Goal: Task Accomplishment & Management: Manage account settings

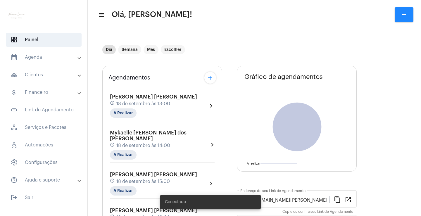
click at [212, 106] on mat-icon "chevron_right" at bounding box center [211, 105] width 7 height 7
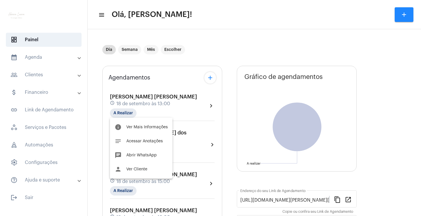
click at [54, 58] on div at bounding box center [210, 108] width 421 height 216
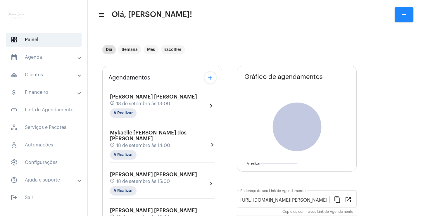
click at [62, 65] on mat-accordion "calendar_month_outlined Agenda calendar_month_outlined Calendário schedule Disp…" at bounding box center [43, 118] width 87 height 137
click at [64, 63] on mat-expansion-panel-header "calendar_month_outlined Agenda" at bounding box center [46, 57] width 84 height 14
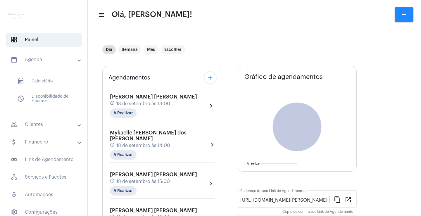
click at [64, 63] on mat-panel-title "calendar_month_outlined Agenda" at bounding box center [45, 59] width 68 height 7
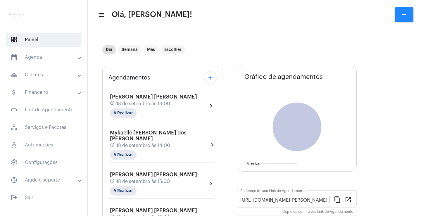
click at [64, 63] on mat-expansion-panel-header "calendar_month_outlined Agenda" at bounding box center [46, 57] width 84 height 14
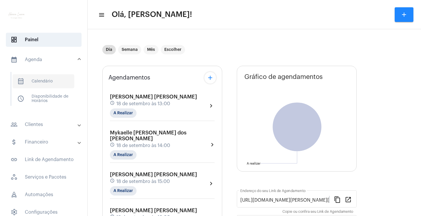
click at [56, 83] on span "calendar_month_outlined Calendário" at bounding box center [44, 81] width 62 height 14
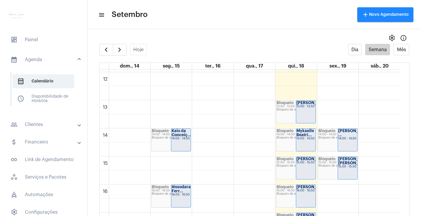
scroll to position [344, 0]
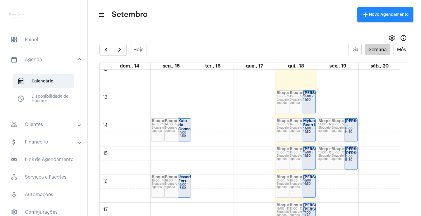
click at [301, 110] on div "Bloqueio 13:00 - 13:50 Bloqueio de agenda" at bounding box center [302, 102] width 26 height 23
click at [309, 95] on strong "[PERSON_NAME]" at bounding box center [319, 93] width 33 height 4
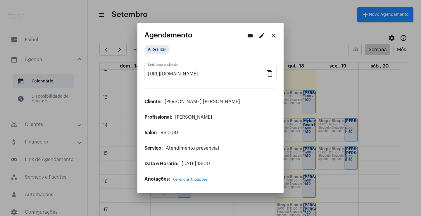
click at [259, 39] on button "edit" at bounding box center [262, 36] width 12 height 12
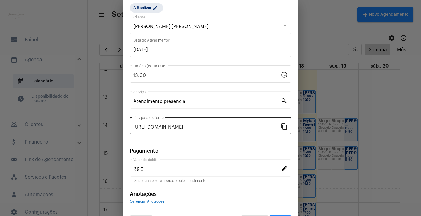
scroll to position [36, 0]
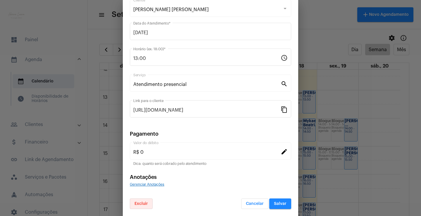
click at [145, 204] on span "Excluir" at bounding box center [141, 204] width 13 height 4
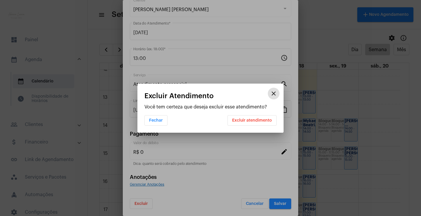
click at [251, 124] on button "Excluir atendimento" at bounding box center [251, 120] width 49 height 11
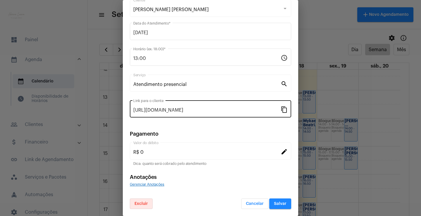
scroll to position [0, 0]
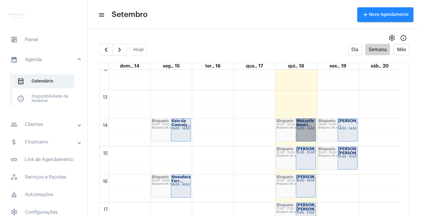
drag, startPoint x: 300, startPoint y: 127, endPoint x: 299, endPoint y: 133, distance: 6.5
click at [299, 133] on link "Mykaelle Beatri... 14:00 - 14:50" at bounding box center [306, 129] width 20 height 23
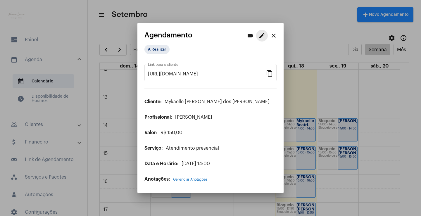
click at [262, 35] on mat-icon "edit" at bounding box center [261, 35] width 7 height 7
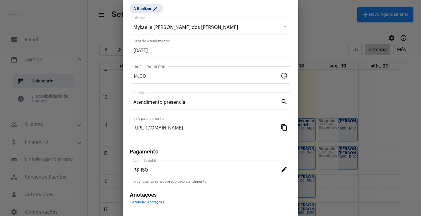
scroll to position [36, 0]
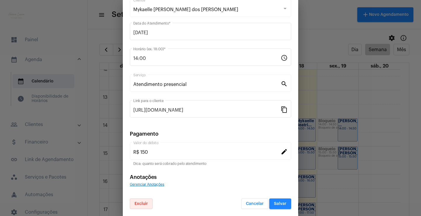
click at [146, 202] on span "Excluir" at bounding box center [141, 204] width 13 height 4
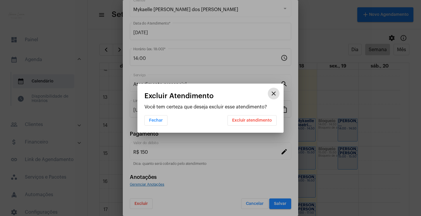
click at [241, 118] on button "Excluir atendimento" at bounding box center [251, 120] width 49 height 11
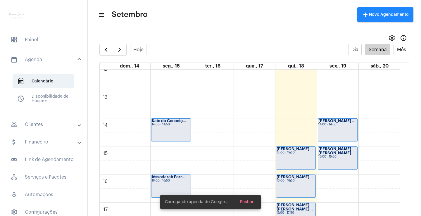
click at [289, 154] on div "[PERSON_NAME]... 15:00 - 15:50" at bounding box center [295, 158] width 39 height 23
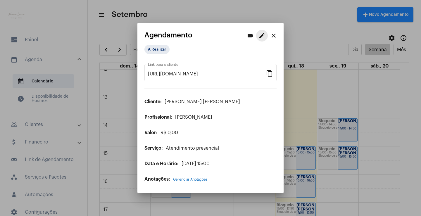
click at [260, 37] on mat-icon "edit" at bounding box center [261, 35] width 7 height 7
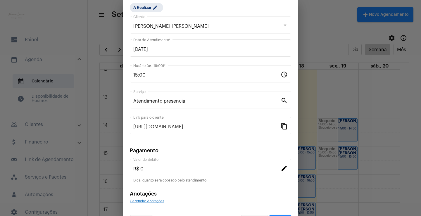
scroll to position [36, 0]
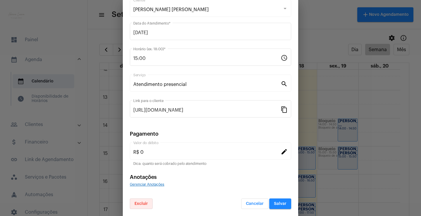
click at [146, 200] on button "Excluir" at bounding box center [141, 204] width 23 height 11
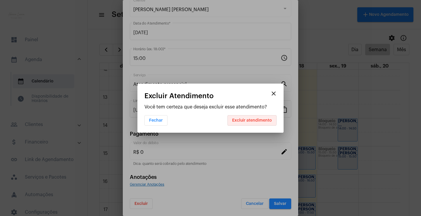
click at [240, 115] on button "Excluir atendimento" at bounding box center [251, 120] width 49 height 11
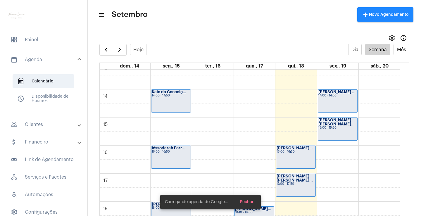
scroll to position [403, 0]
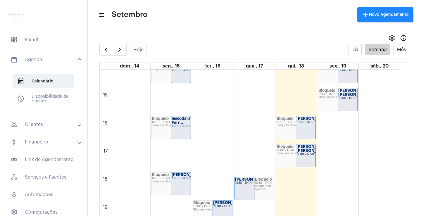
click at [306, 124] on div "16:00 - 16:50" at bounding box center [305, 122] width 19 height 3
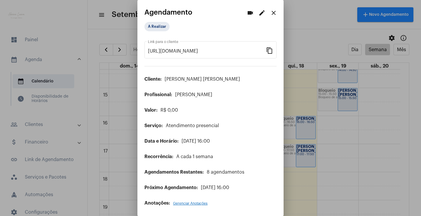
click at [259, 10] on mat-icon "edit" at bounding box center [261, 12] width 7 height 7
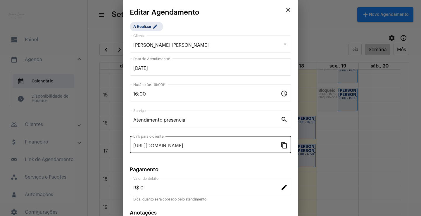
scroll to position [36, 0]
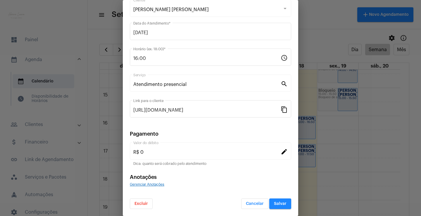
click at [146, 201] on button "Excluir" at bounding box center [141, 204] width 23 height 11
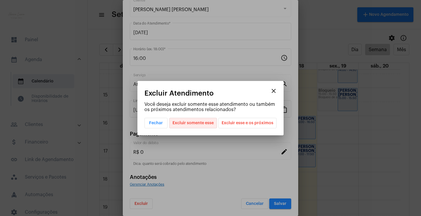
click at [208, 122] on span "Excluir somente esse" at bounding box center [193, 123] width 41 height 10
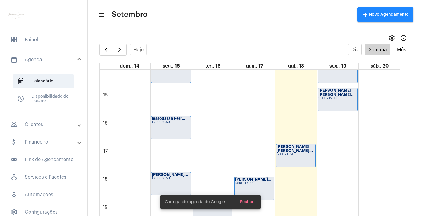
click at [292, 158] on div "[PERSON_NAME] [PERSON_NAME]... 17:00 - 17:50" at bounding box center [295, 155] width 39 height 23
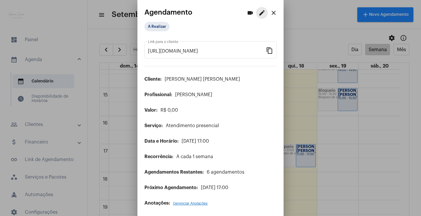
click at [258, 16] on mat-icon "edit" at bounding box center [261, 12] width 7 height 7
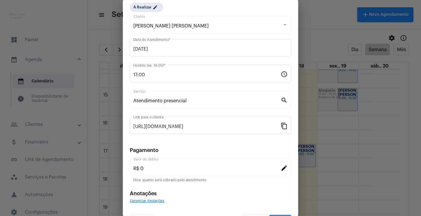
scroll to position [36, 0]
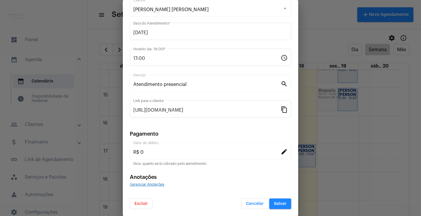
click at [150, 202] on button "Excluir" at bounding box center [141, 204] width 23 height 11
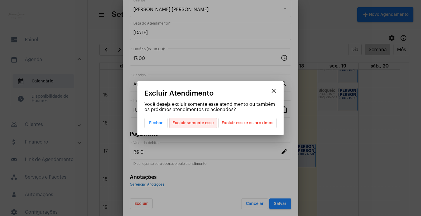
click at [212, 122] on span "Excluir somente esse" at bounding box center [193, 123] width 41 height 10
